Goal: Check status: Check status

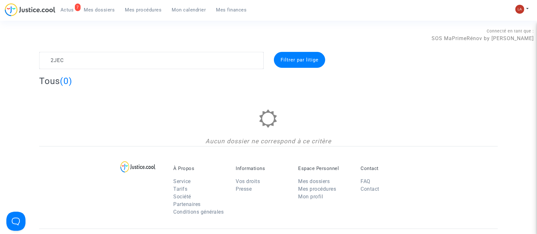
click at [140, 10] on span "Mes procédures" at bounding box center [143, 10] width 37 height 6
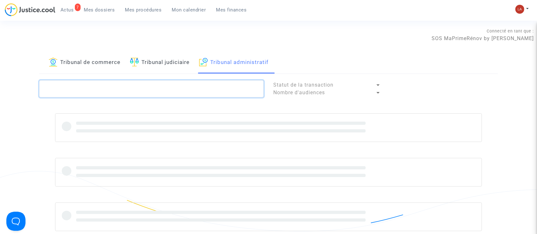
click at [144, 88] on textarea at bounding box center [151, 88] width 225 height 17
paste textarea "2JEC"
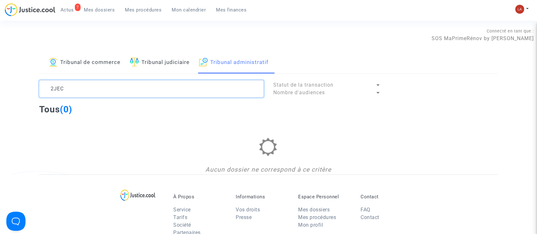
click at [72, 84] on textarea at bounding box center [151, 88] width 225 height 17
type textarea "é"
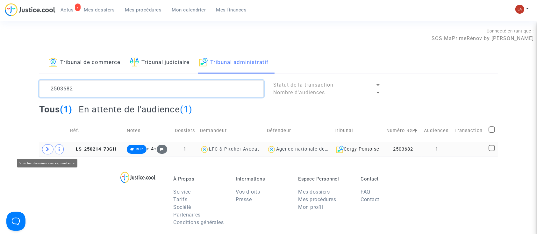
type textarea "2503682"
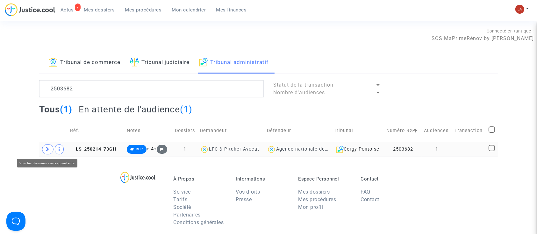
click at [49, 146] on span at bounding box center [47, 149] width 11 height 10
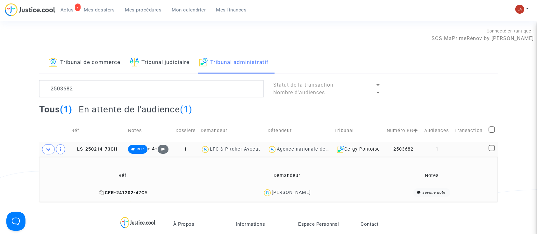
click at [115, 192] on span "CFR-241202-47CY" at bounding box center [123, 192] width 49 height 5
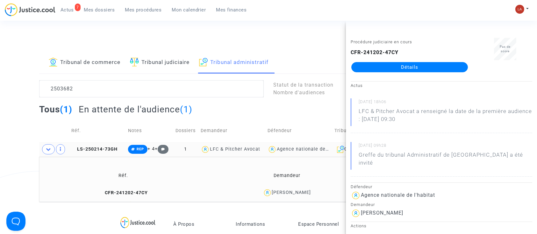
click at [97, 4] on ul "7 Actus Mes dossiers Mes procédures Mon calendrier Mes finances" at bounding box center [153, 8] width 196 height 11
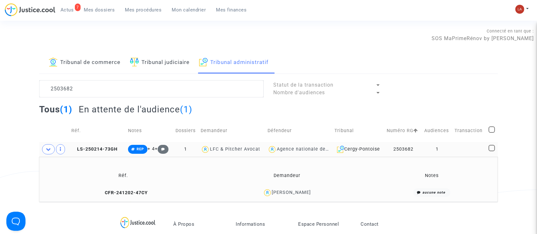
click at [97, 6] on link "Mes dossiers" at bounding box center [99, 10] width 41 height 10
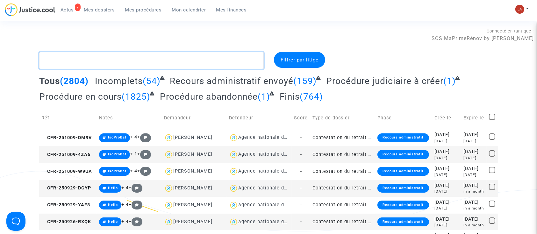
click at [145, 58] on textarea at bounding box center [151, 60] width 225 height 17
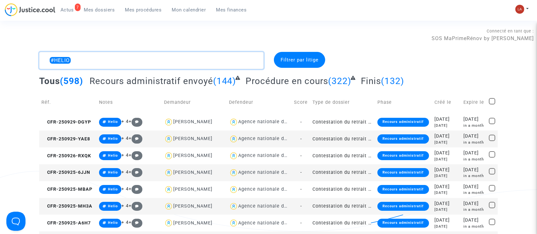
type textarea "#HELIO"
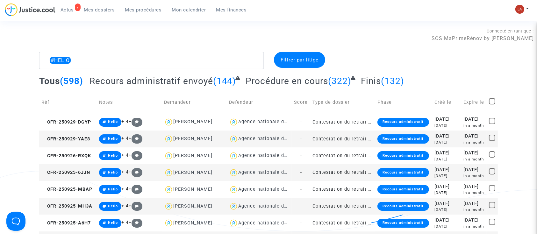
click at [142, 82] on span "Recours administratif envoyé" at bounding box center [151, 81] width 124 height 11
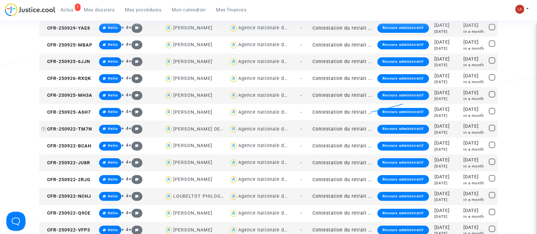
click at [71, 126] on span "CFR-250922-TM7N" at bounding box center [66, 128] width 51 height 5
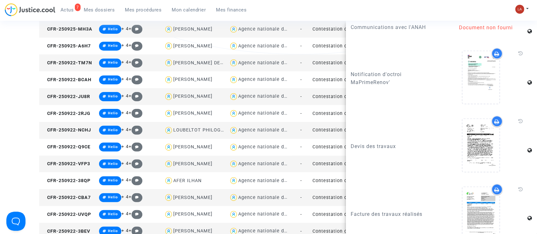
scroll to position [951, 0]
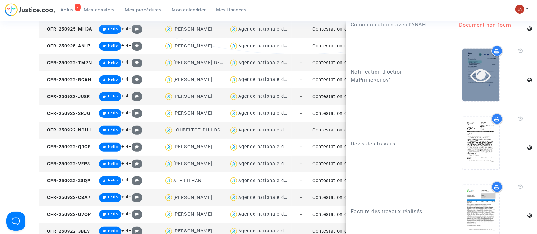
click at [465, 85] on div at bounding box center [480, 75] width 37 height 20
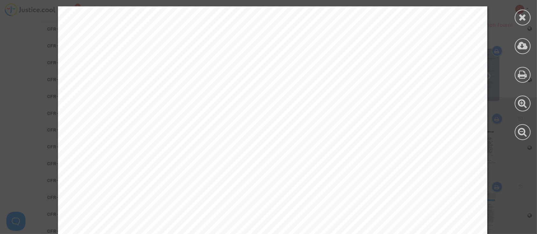
scroll to position [128, 0]
click at [526, 18] on icon at bounding box center [523, 17] width 8 height 10
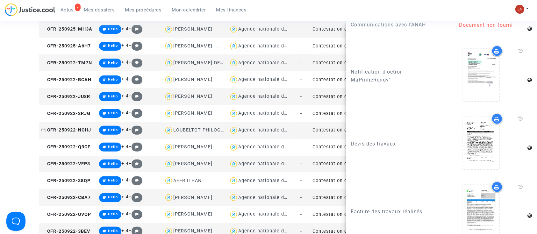
click at [75, 130] on span "CFR-250922-NCHJ" at bounding box center [66, 129] width 50 height 5
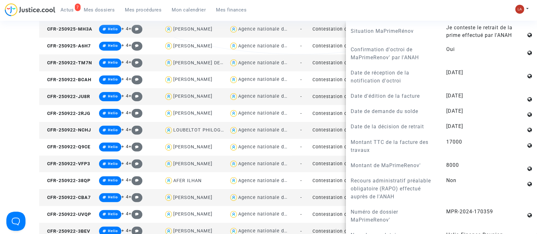
scroll to position [884, 0]
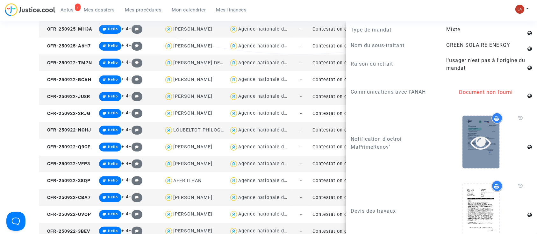
click at [482, 153] on icon at bounding box center [481, 142] width 21 height 20
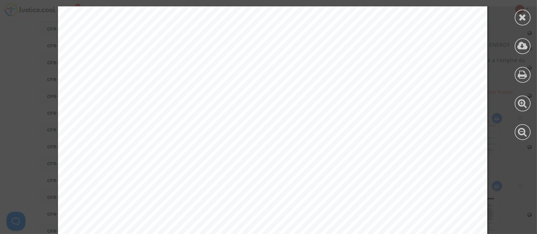
scroll to position [189, 0]
click at [525, 20] on icon at bounding box center [523, 17] width 8 height 10
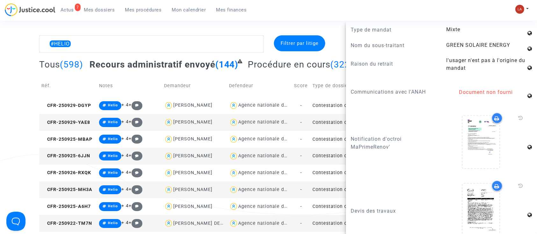
scroll to position [0, 0]
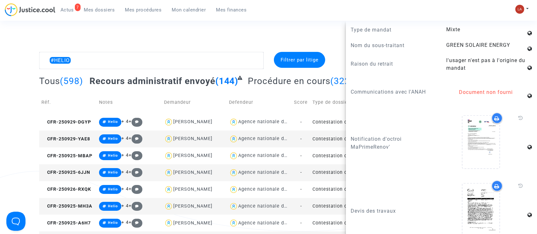
drag, startPoint x: 66, startPoint y: 14, endPoint x: 245, endPoint y: 75, distance: 189.4
click at [66, 14] on link "7 Actus" at bounding box center [67, 10] width 24 height 10
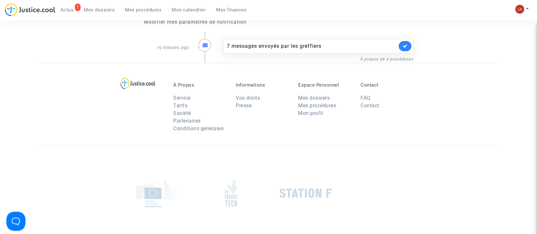
scroll to position [2, 0]
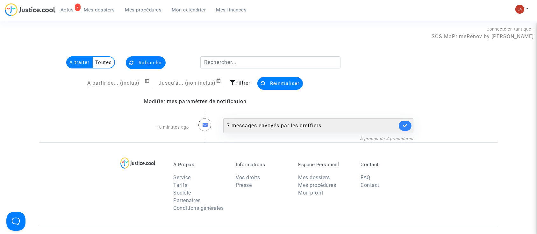
click at [408, 126] on link at bounding box center [405, 126] width 13 height 10
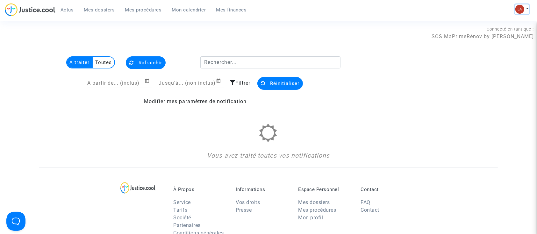
click at [521, 11] on img at bounding box center [519, 9] width 9 height 9
click at [501, 31] on link "Changer de compte" at bounding box center [496, 33] width 64 height 10
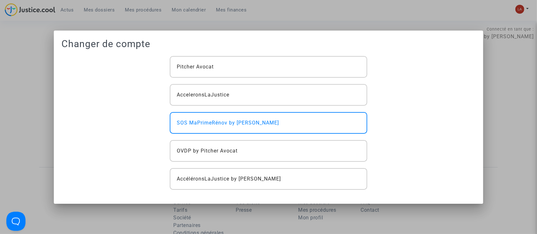
scroll to position [0, 0]
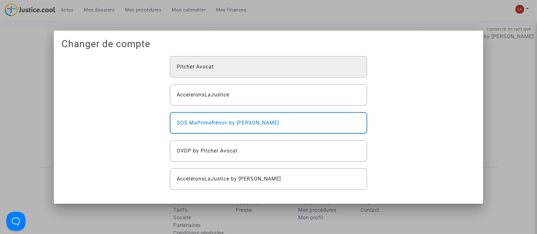
click at [182, 72] on div "Pitcher Avocat" at bounding box center [268, 67] width 197 height 22
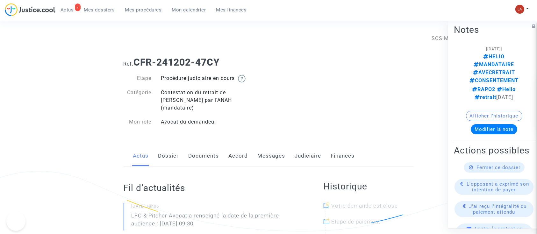
drag, startPoint x: 0, startPoint y: 0, endPoint x: 206, endPoint y: 158, distance: 259.6
click at [206, 158] on link "Documents" at bounding box center [204, 156] width 31 height 21
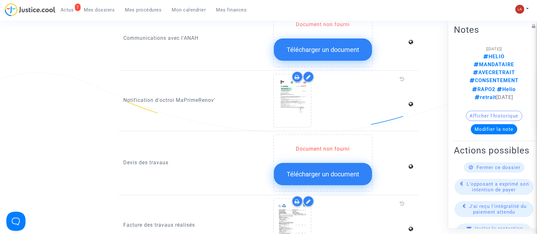
scroll to position [375, 0]
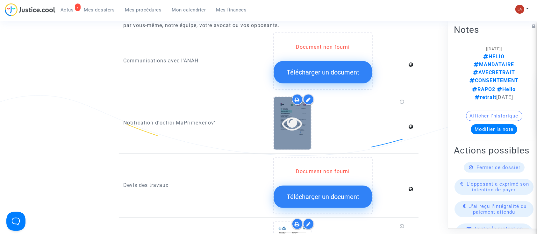
click at [303, 119] on div at bounding box center [292, 123] width 37 height 20
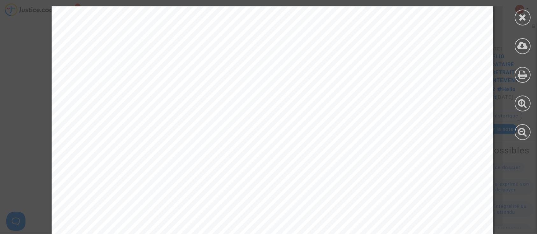
scroll to position [255, 0]
click at [521, 23] on div at bounding box center [523, 18] width 16 height 16
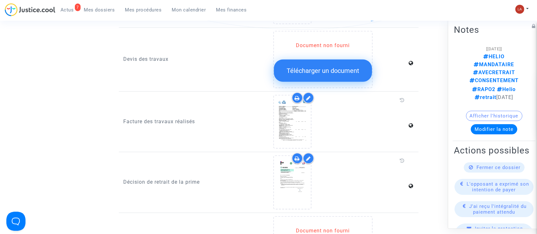
scroll to position [519, 0]
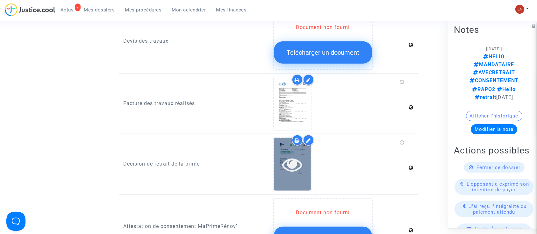
click at [283, 166] on div at bounding box center [292, 164] width 37 height 53
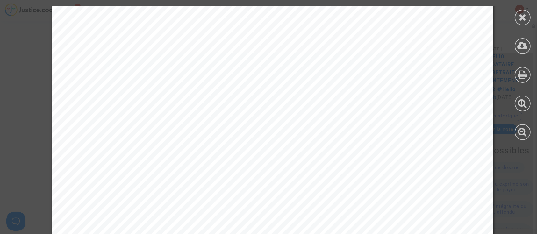
scroll to position [10, 0]
click at [526, 20] on icon at bounding box center [523, 17] width 8 height 10
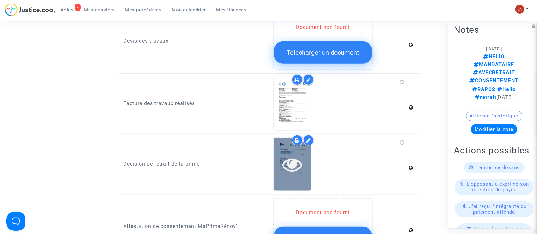
click at [283, 169] on div at bounding box center [292, 164] width 37 height 53
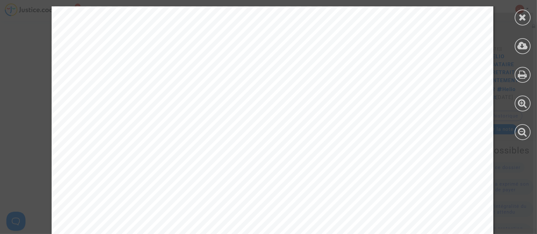
scroll to position [0, 0]
click at [526, 22] on icon at bounding box center [523, 17] width 8 height 10
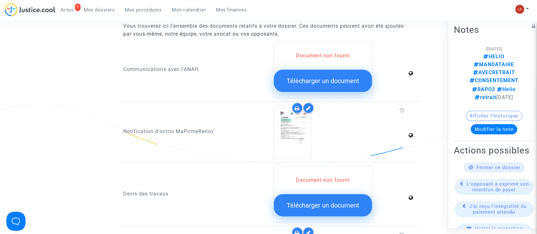
scroll to position [363, 0]
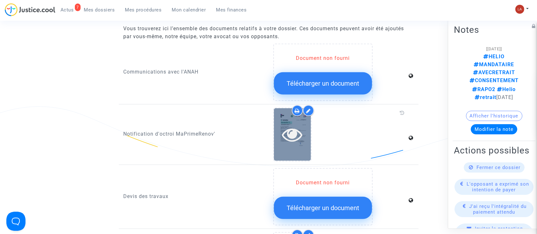
click at [295, 146] on div at bounding box center [292, 134] width 37 height 53
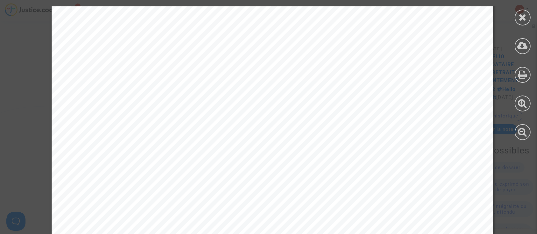
scroll to position [683, 0]
click at [523, 18] on icon at bounding box center [523, 17] width 8 height 10
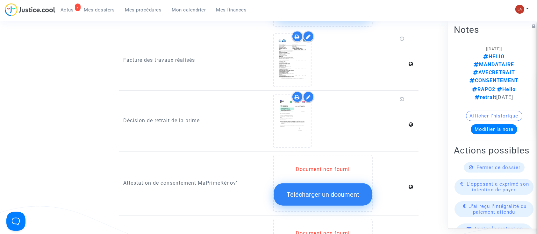
scroll to position [563, 0]
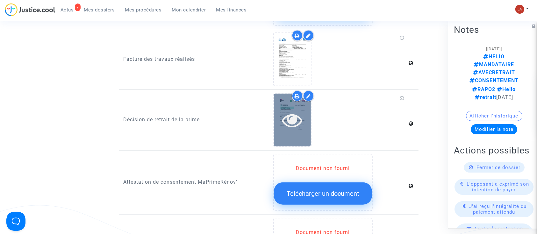
click at [276, 119] on div at bounding box center [292, 120] width 37 height 20
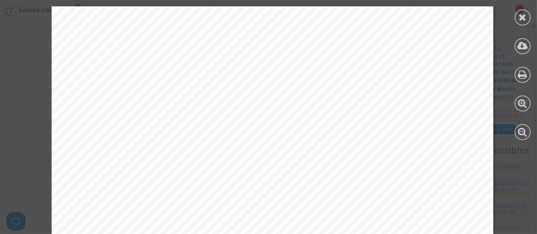
scroll to position [928, 0]
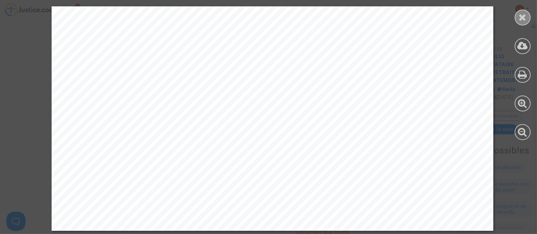
click at [520, 22] on div at bounding box center [523, 18] width 16 height 16
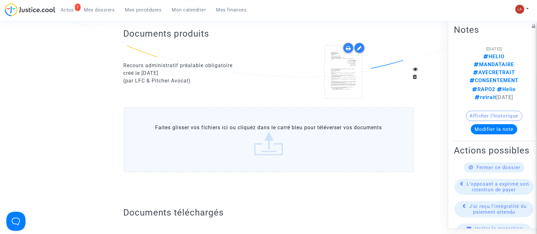
scroll to position [0, 0]
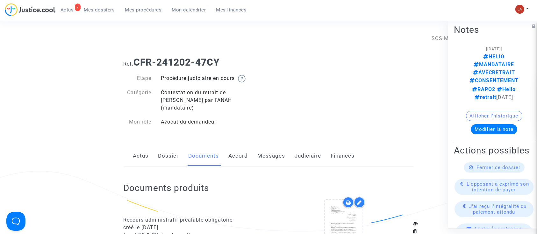
click at [303, 150] on link "Judiciaire" at bounding box center [308, 156] width 26 height 21
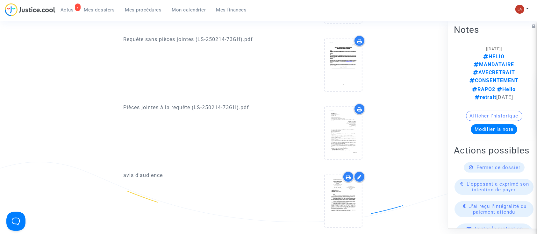
scroll to position [400, 0]
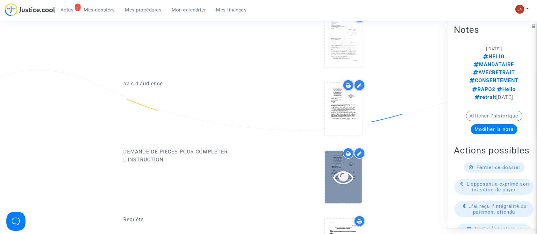
click at [353, 167] on icon at bounding box center [343, 177] width 21 height 20
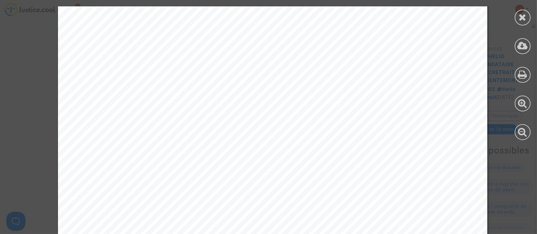
scroll to position [138, 0]
click at [523, 12] on icon at bounding box center [523, 17] width 8 height 10
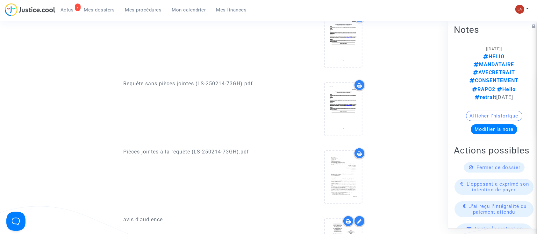
scroll to position [0, 0]
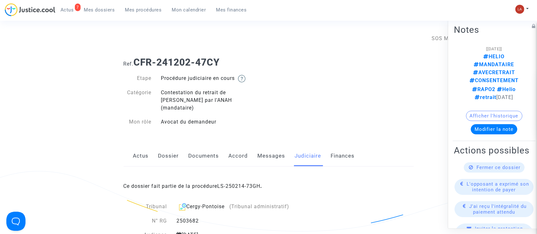
click at [272, 150] on link "Messages" at bounding box center [272, 156] width 28 height 21
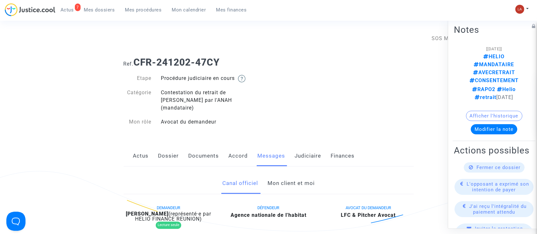
click at [288, 179] on link "Mon client et moi" at bounding box center [291, 183] width 47 height 21
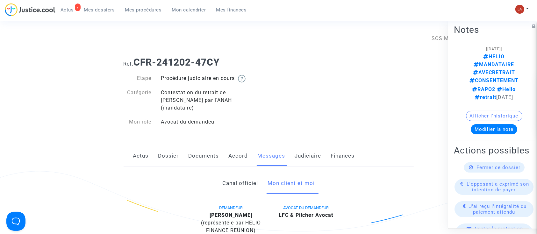
click at [199, 146] on link "Documents" at bounding box center [204, 156] width 31 height 21
